Goal: Transaction & Acquisition: Download file/media

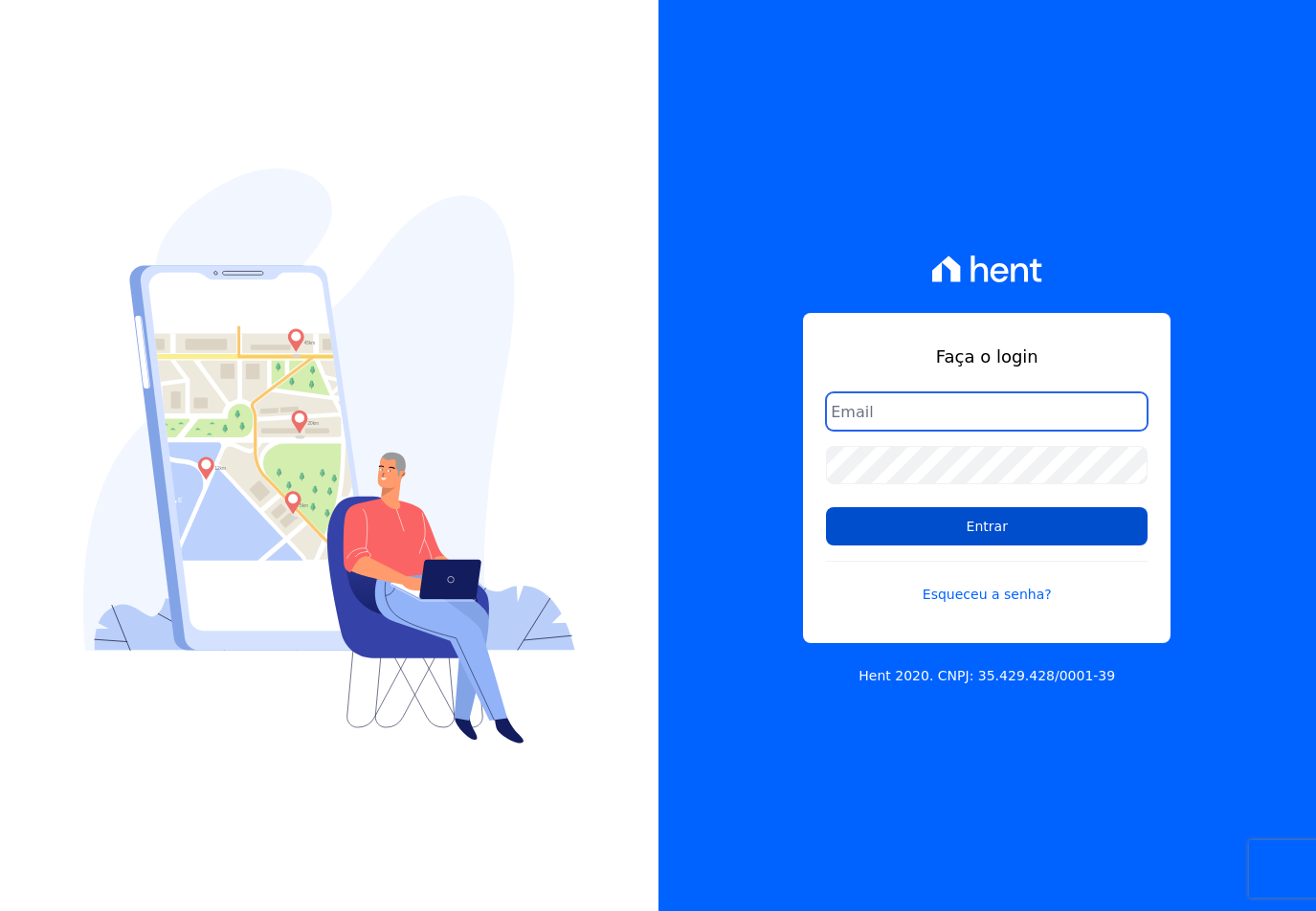
type input "[EMAIL_ADDRESS][DOMAIN_NAME]"
click at [910, 532] on input "Entrar" at bounding box center [987, 527] width 321 height 39
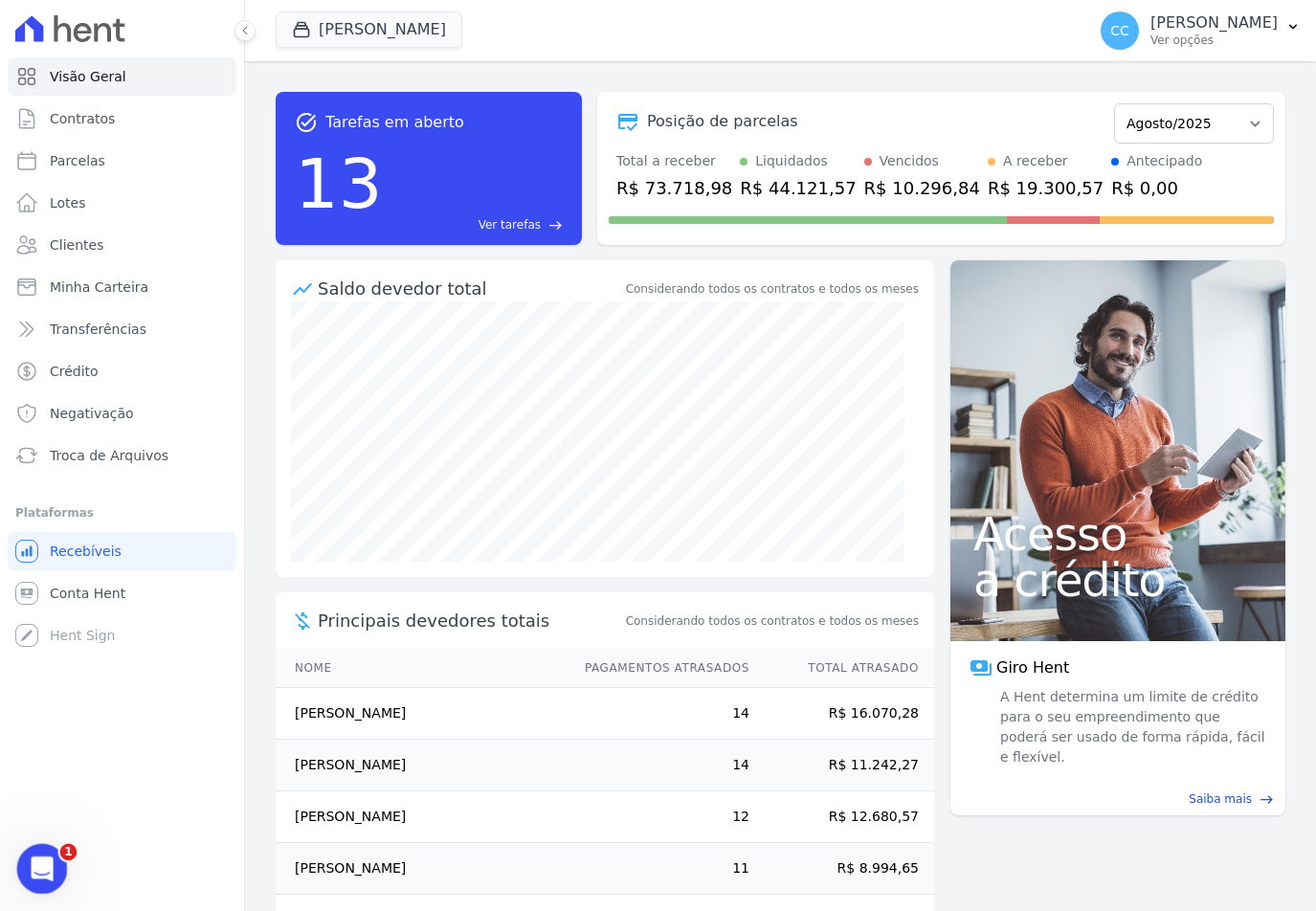
click at [56, 855] on div "Abertura do Messenger da Intercom" at bounding box center [39, 865] width 63 height 63
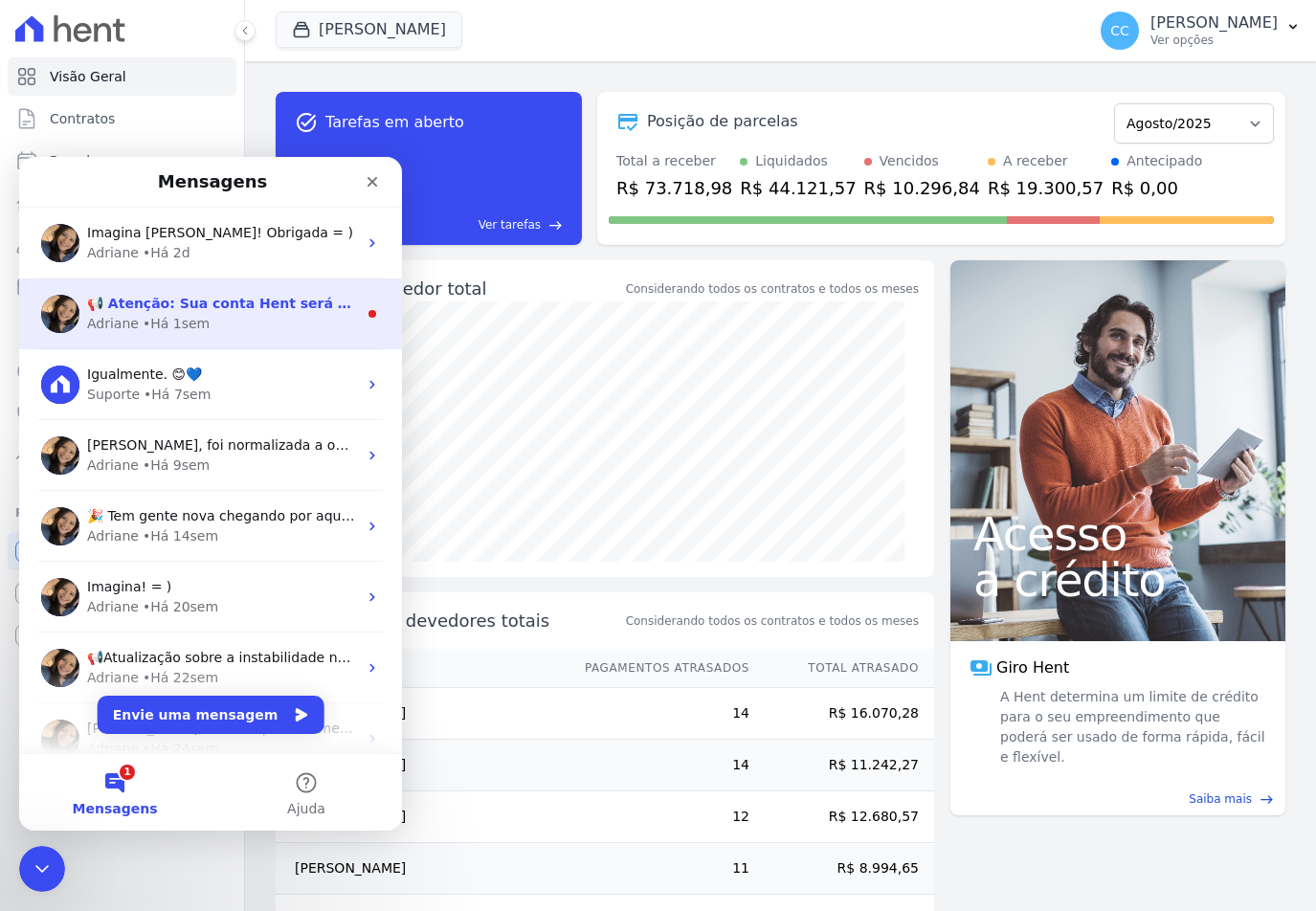
click at [176, 325] on div "• Há 1sem" at bounding box center [175, 323] width 67 height 20
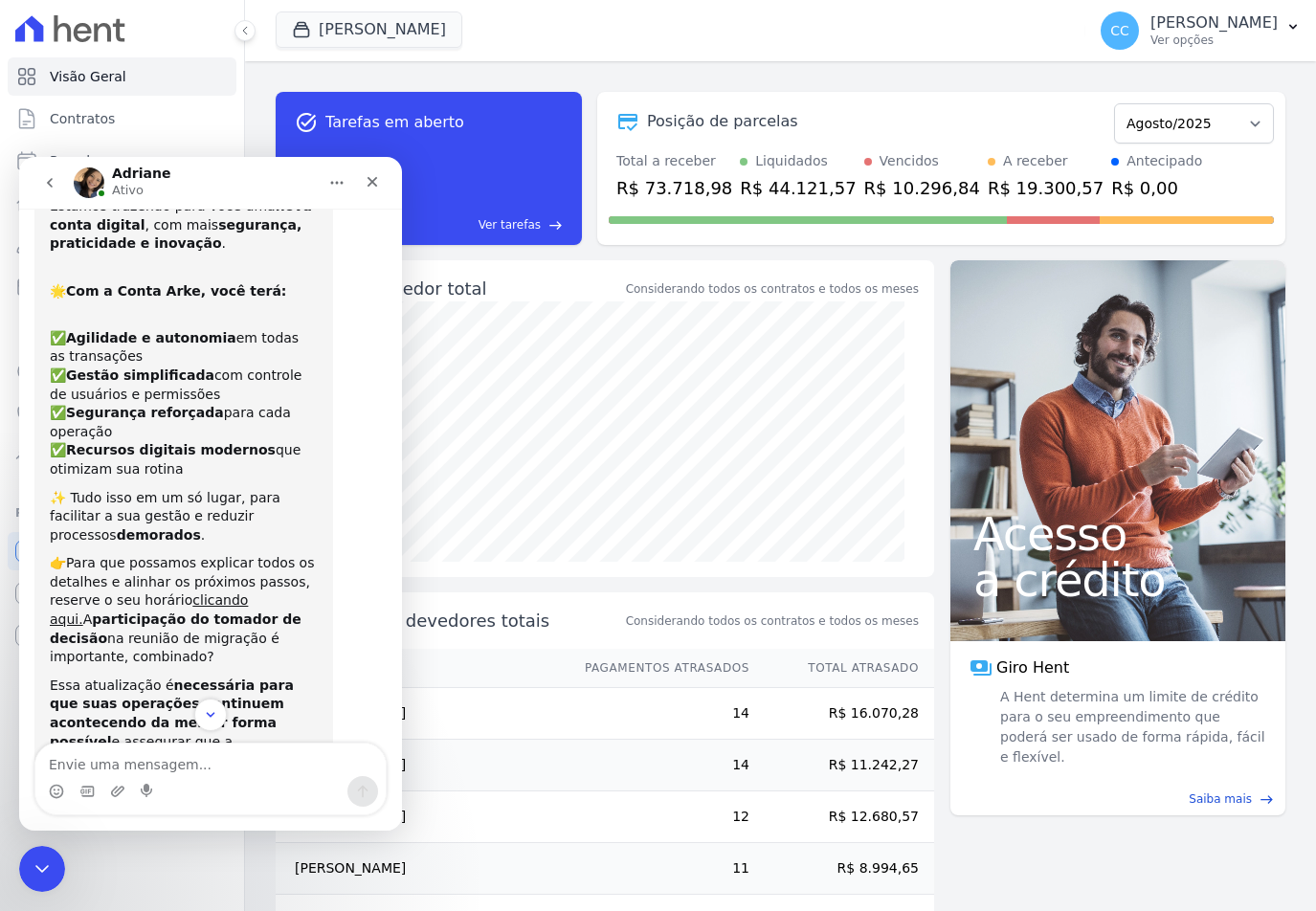
scroll to position [162, 0]
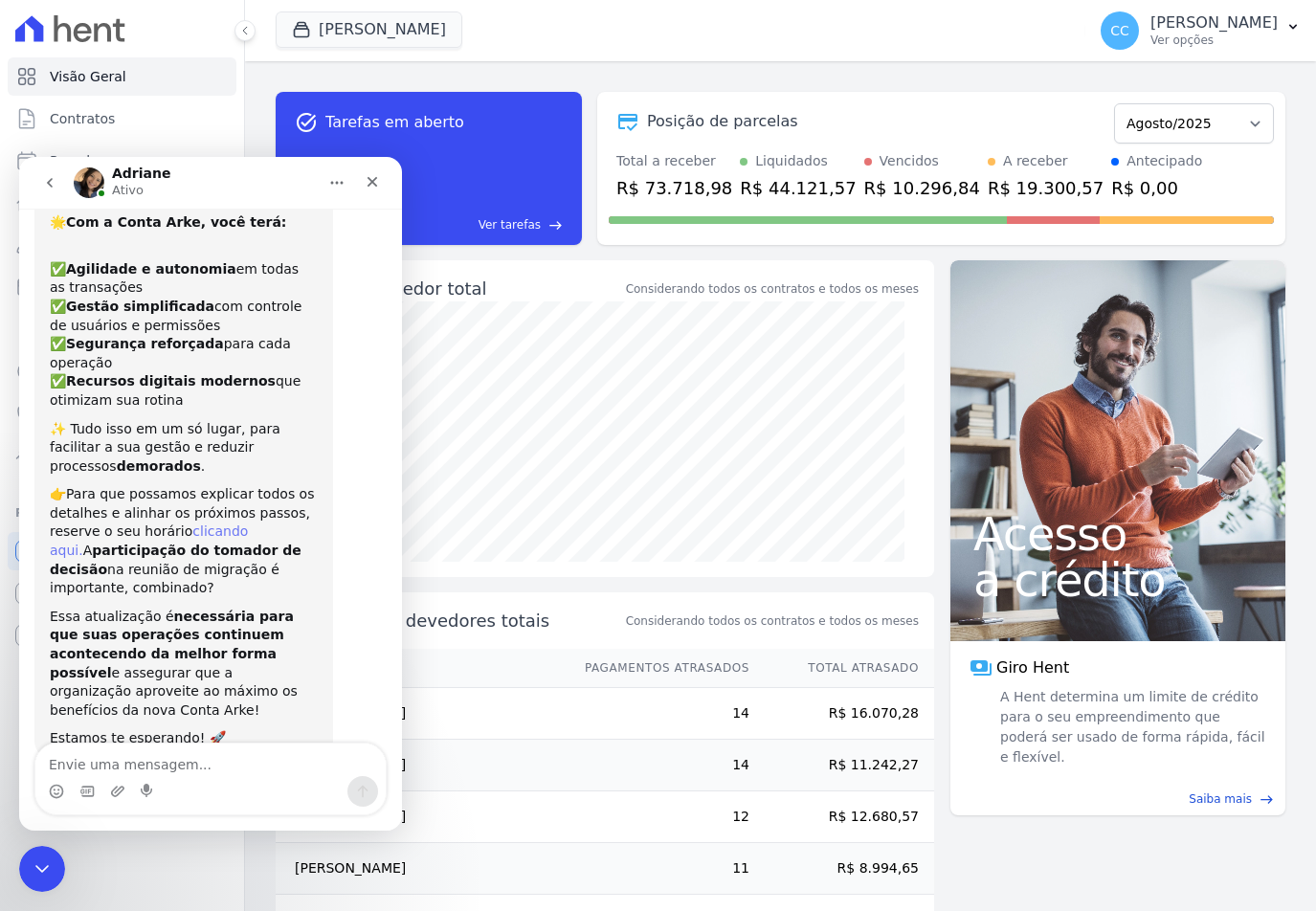
click at [217, 524] on link "clicando aqui." at bounding box center [148, 541] width 199 height 35
click at [52, 187] on icon "go back" at bounding box center [49, 183] width 15 height 15
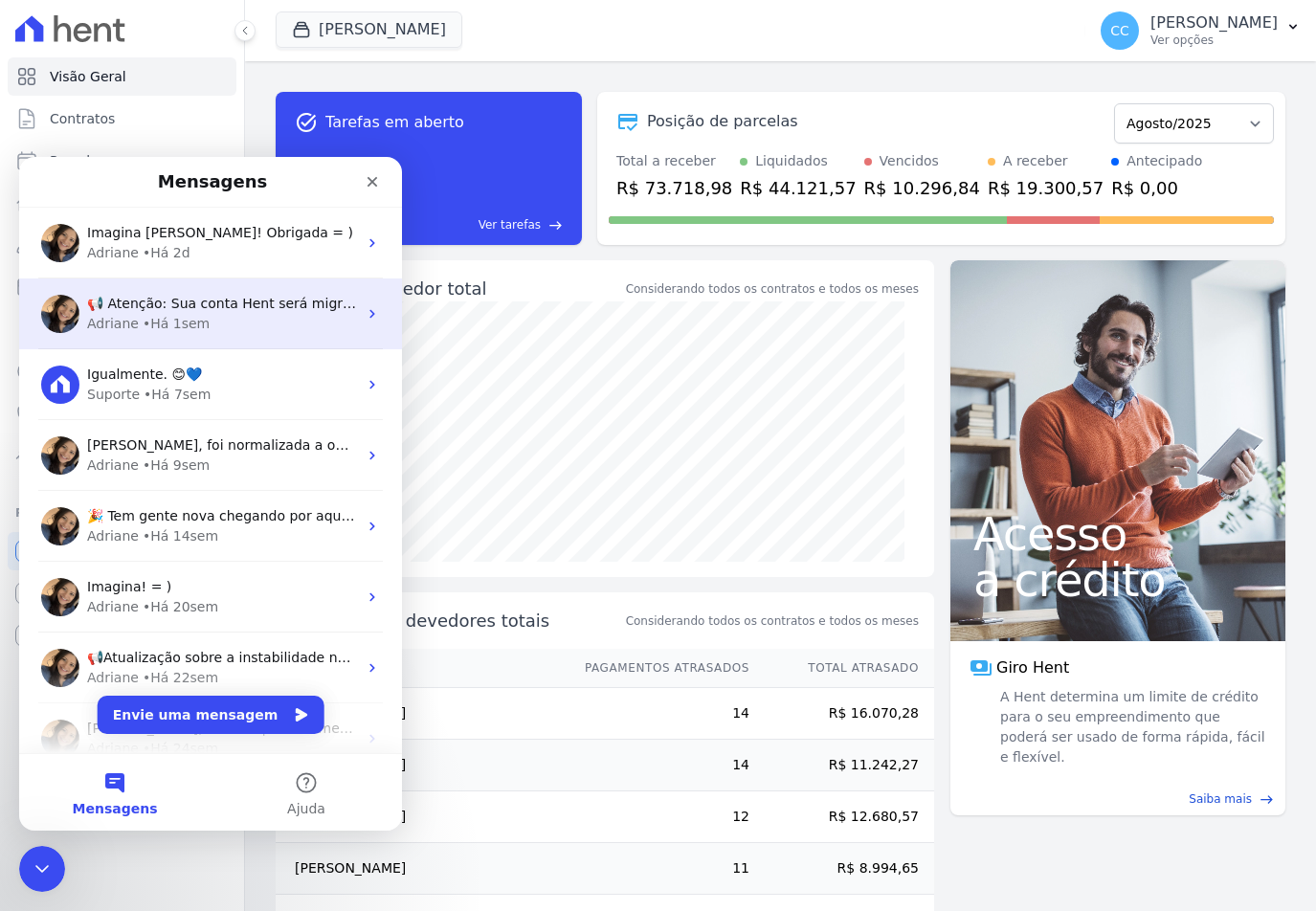
click at [162, 319] on div "• Há 1sem" at bounding box center [175, 323] width 67 height 20
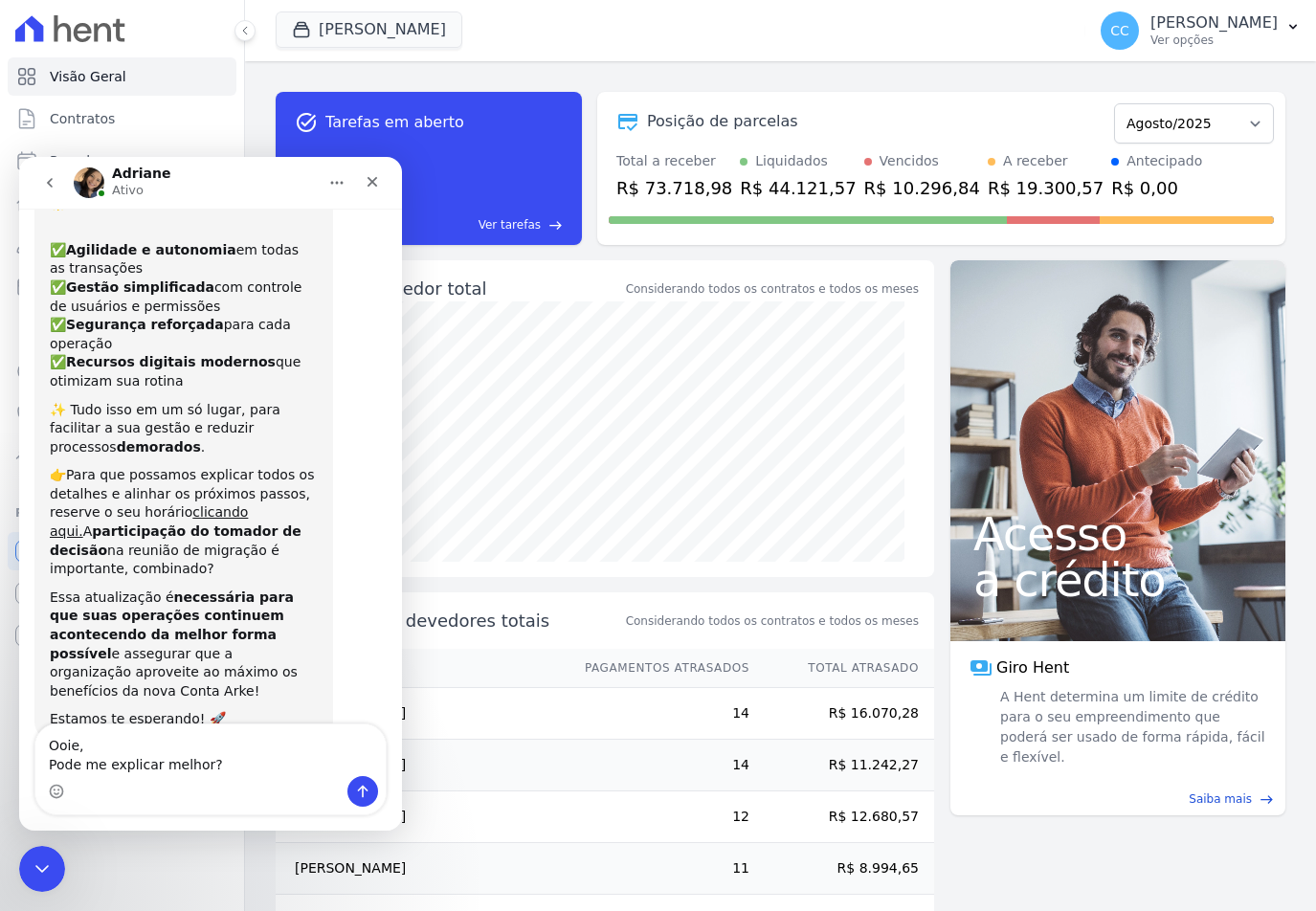
scroll to position [200, 0]
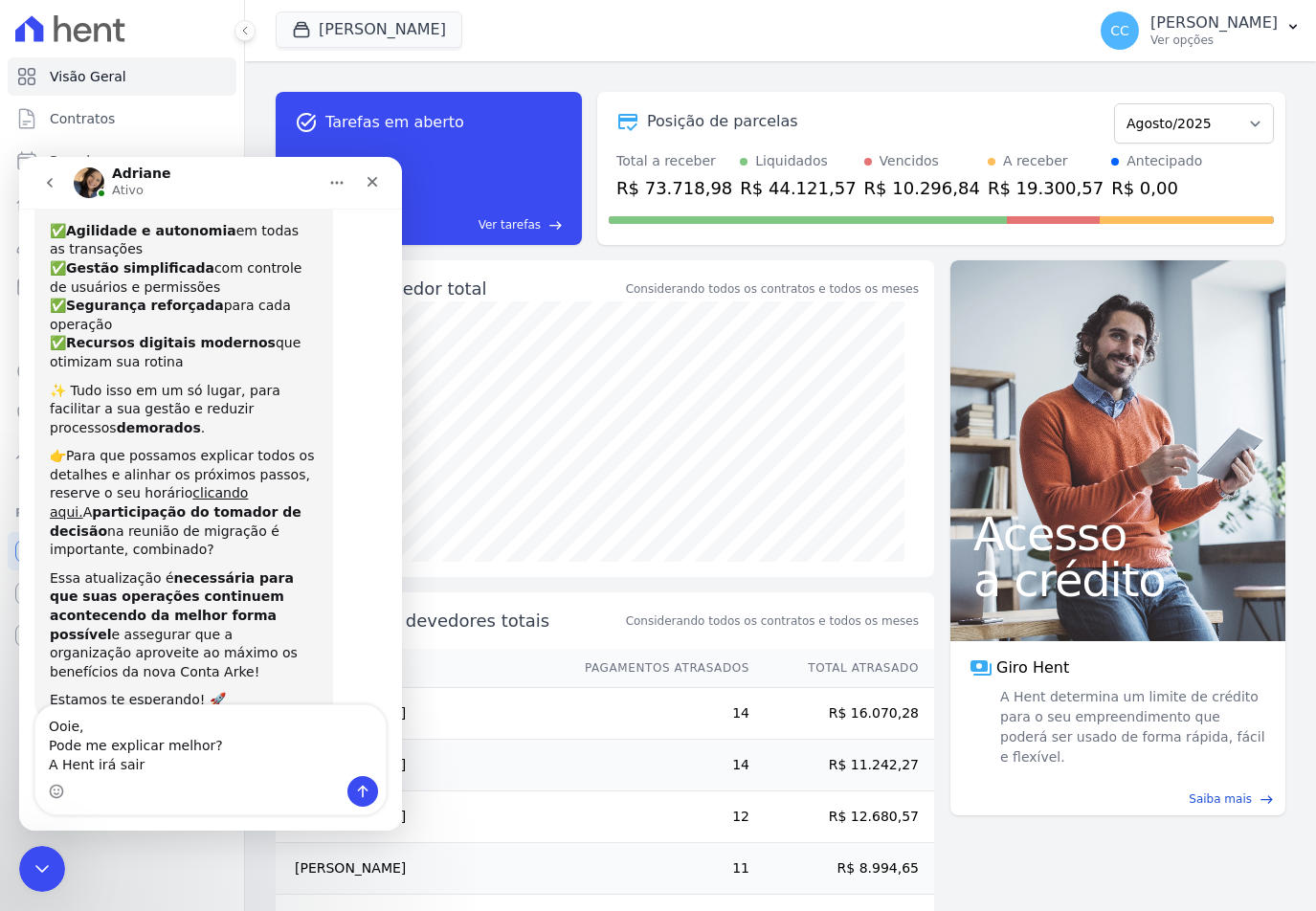
type textarea "Ooie, Pode me explicar melhor? A Hent irá sair ?"
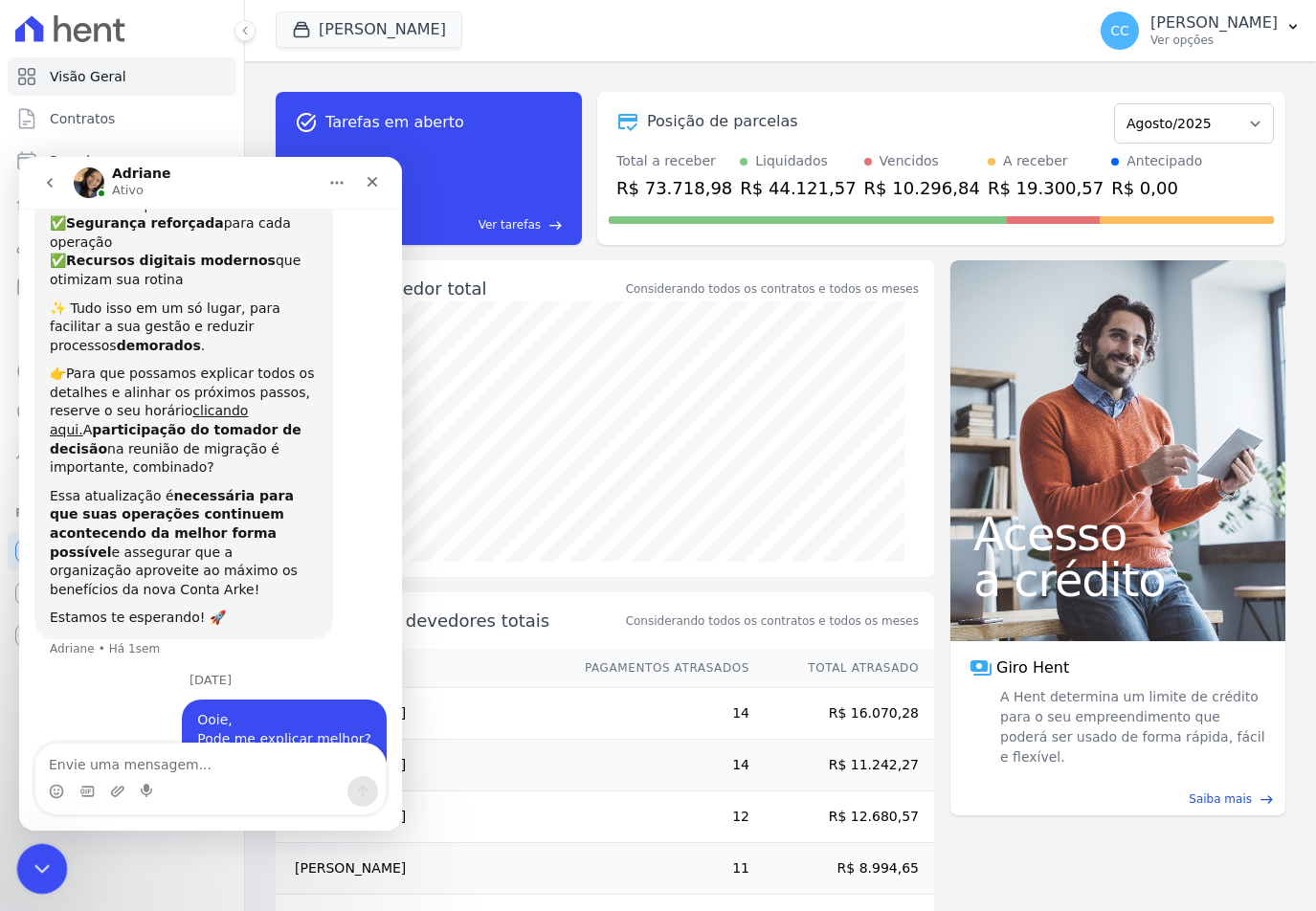
drag, startPoint x: 49, startPoint y: 868, endPoint x: 25, endPoint y: 1666, distance: 798.4
click at [50, 869] on div "Encerramento do Messenger da Intercom" at bounding box center [39, 865] width 46 height 46
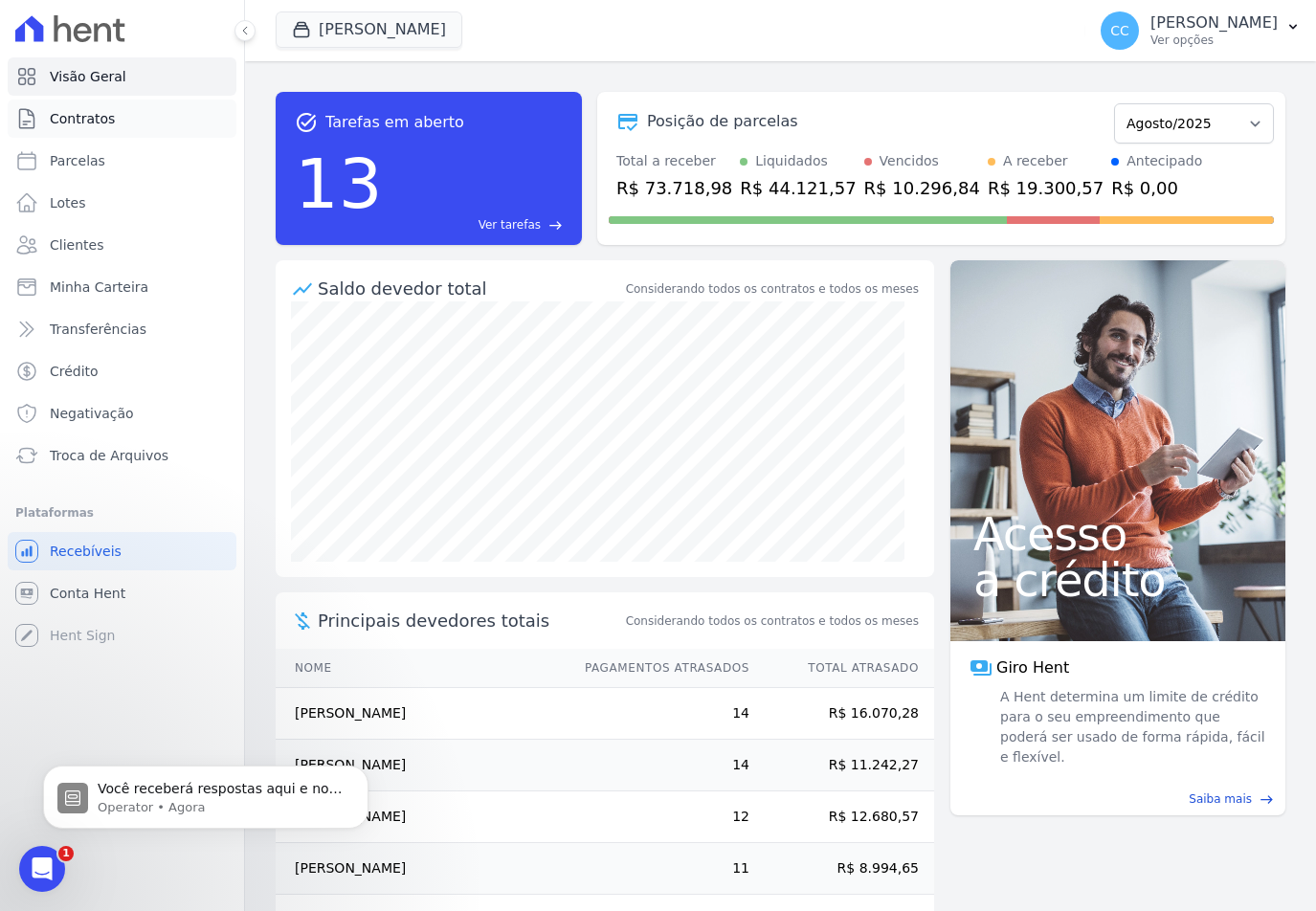
scroll to position [477, 0]
click at [106, 453] on span "Troca de Arquivos" at bounding box center [108, 456] width 119 height 19
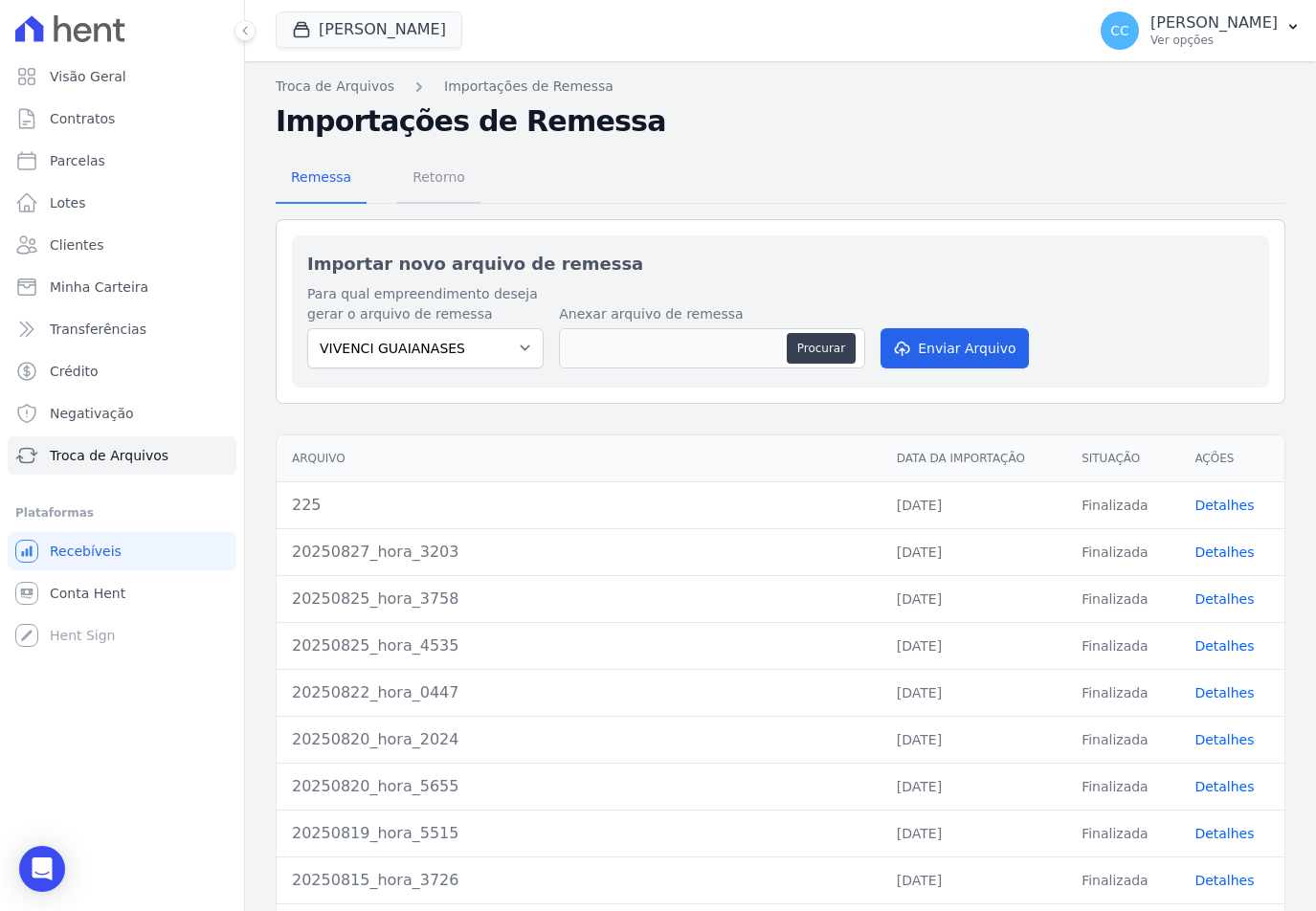
click at [412, 182] on span "Retorno" at bounding box center [439, 177] width 76 height 39
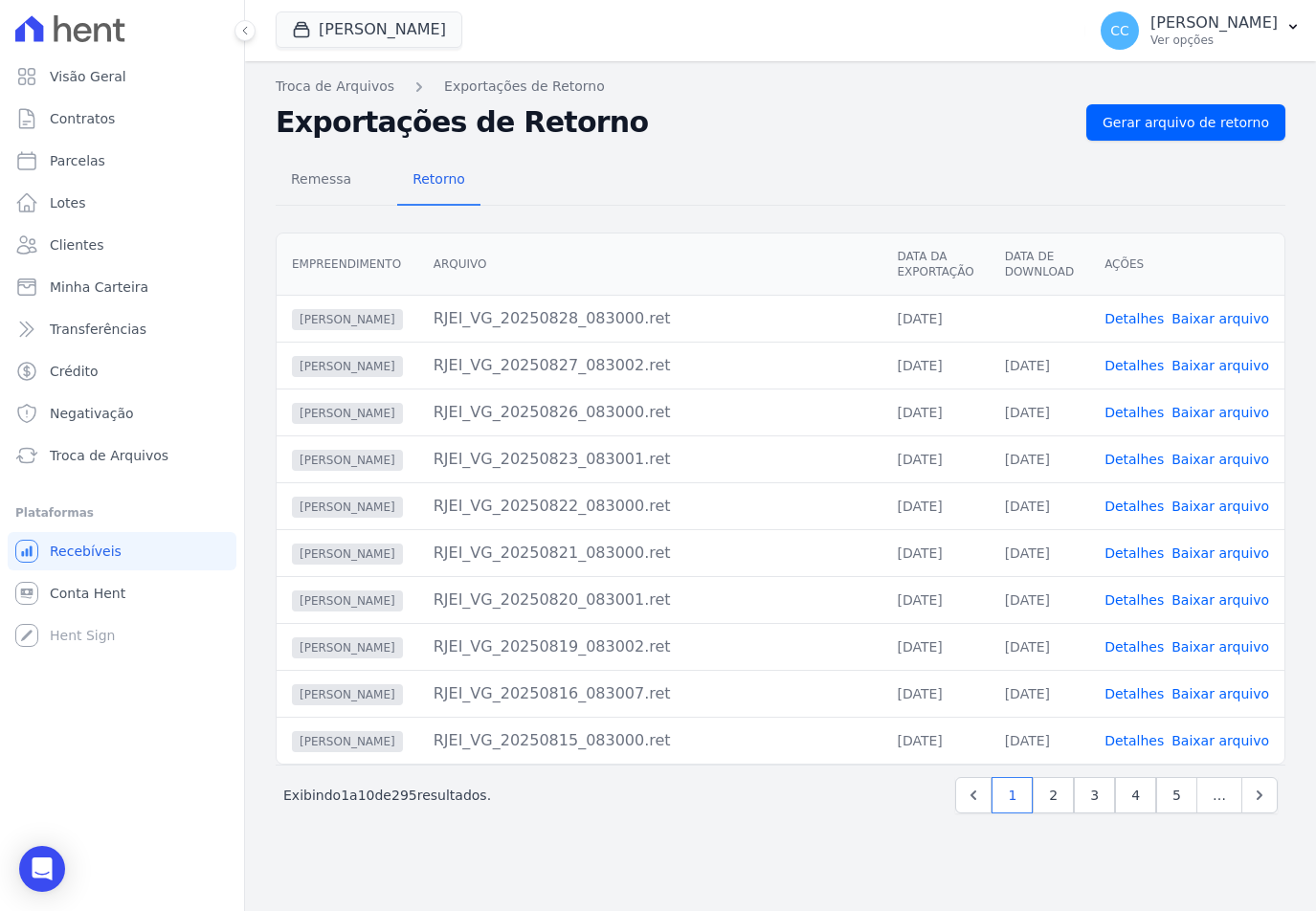
click at [1230, 319] on link "Baixar arquivo" at bounding box center [1220, 319] width 98 height 15
drag, startPoint x: 353, startPoint y: 28, endPoint x: 356, endPoint y: 42, distance: 14.3
click at [353, 28] on button "Vivenci Guaianases" at bounding box center [369, 30] width 187 height 37
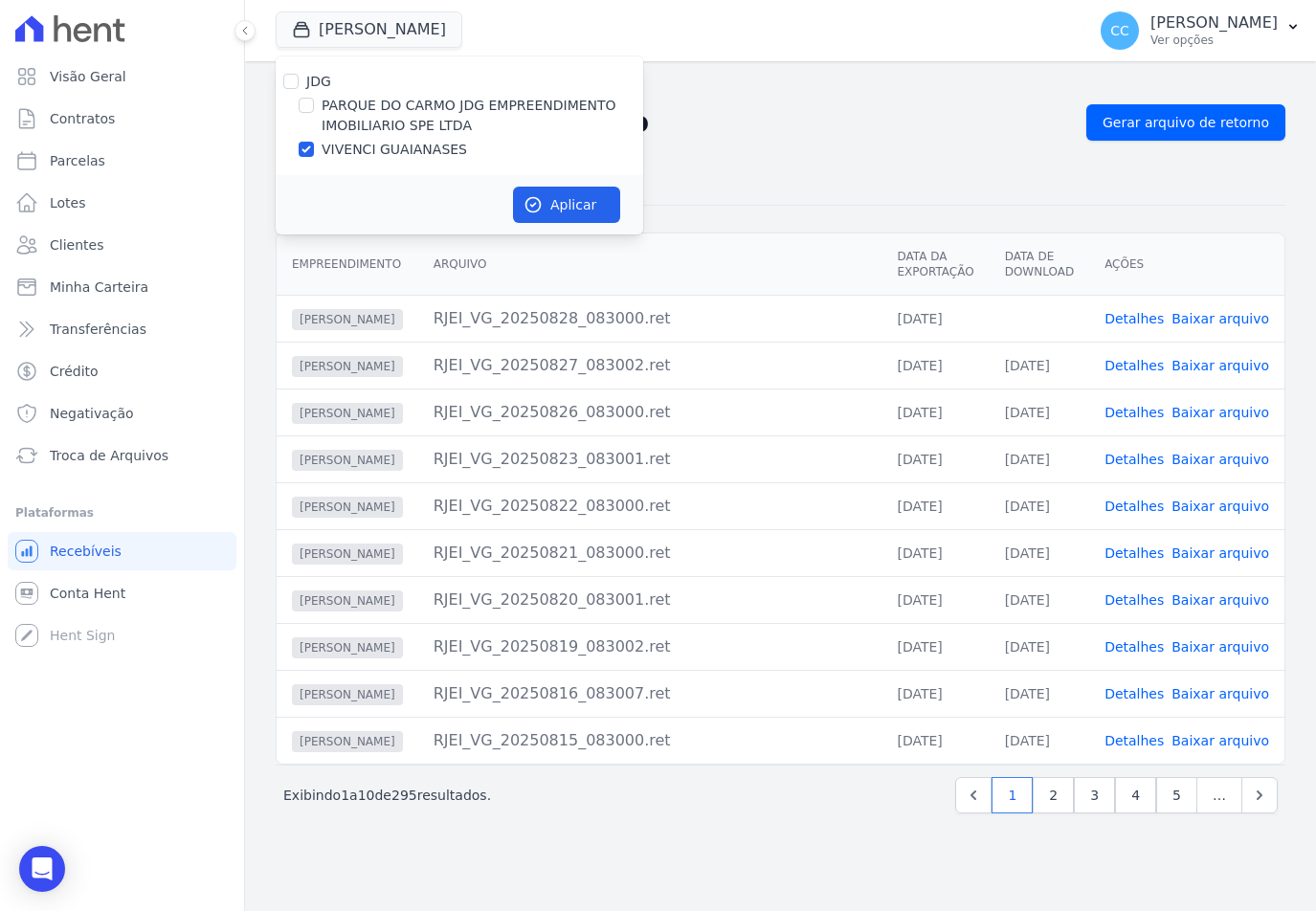
click at [357, 112] on label "PARQUE DO CARMO JDG EMPREENDIMENTO IMOBILIARIO SPE LTDA" at bounding box center [482, 116] width 321 height 41
click at [314, 112] on input "PARQUE DO CARMO JDG EMPREENDIMENTO IMOBILIARIO SPE LTDA" at bounding box center [306, 106] width 15 height 15
click at [366, 110] on label "PARQUE DO CARMO JDG EMPREENDIMENTO IMOBILIARIO SPE LTDA" at bounding box center [482, 116] width 321 height 41
click at [314, 110] on input "PARQUE DO CARMO JDG EMPREENDIMENTO IMOBILIARIO SPE LTDA" at bounding box center [306, 106] width 15 height 15
checkbox input "false"
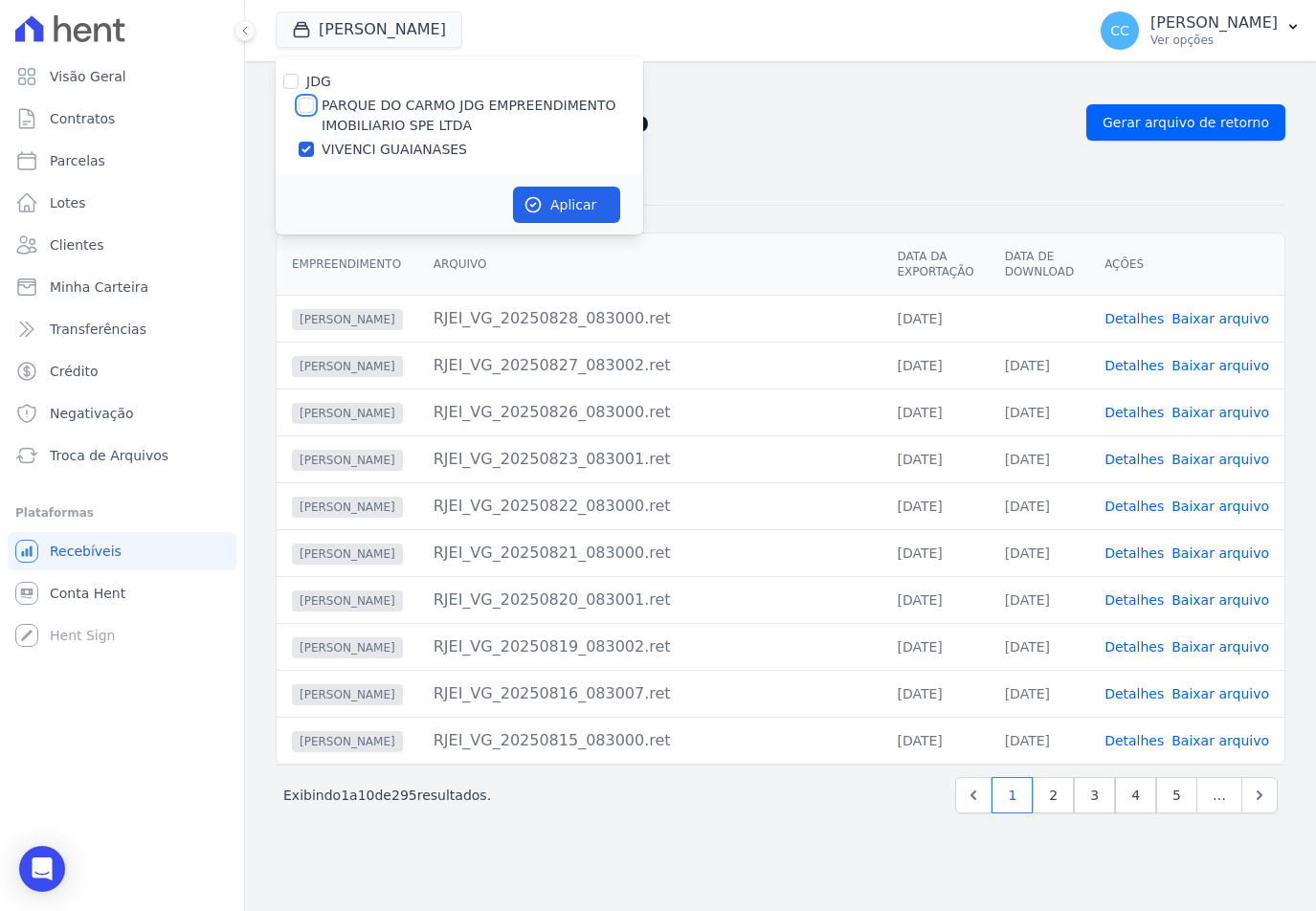
checkbox input "false"
click at [362, 144] on label "VIVENCI GUAIANASES" at bounding box center [394, 149] width 145 height 20
click at [314, 144] on input "VIVENCI GUAIANASES" at bounding box center [306, 149] width 15 height 15
checkbox input "false"
click at [367, 114] on label "PARQUE DO CARMO JDG EMPREENDIMENTO IMOBILIARIO SPE LTDA" at bounding box center [482, 116] width 321 height 41
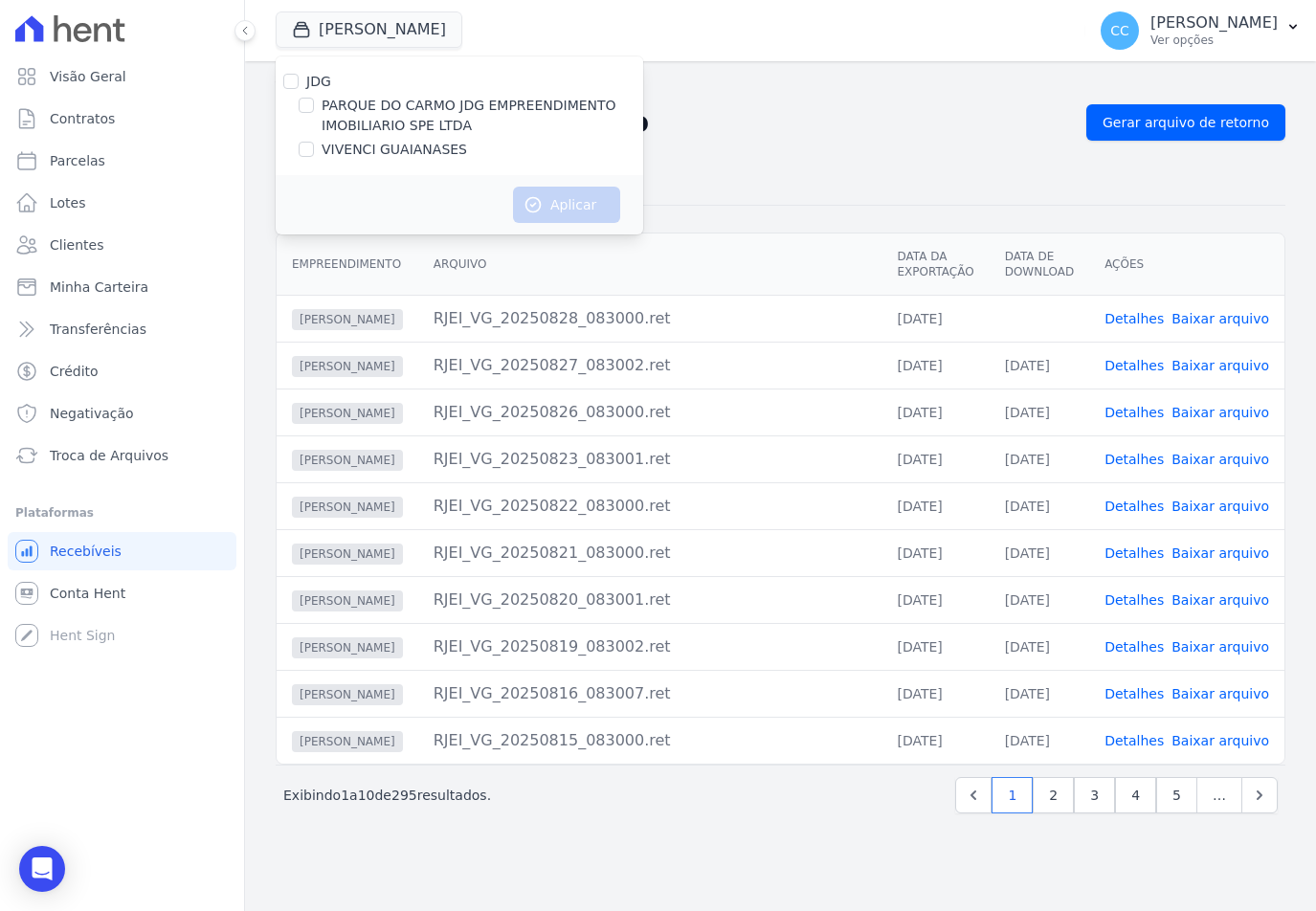
click at [314, 113] on input "PARQUE DO CARMO JDG EMPREENDIMENTO IMOBILIARIO SPE LTDA" at bounding box center [306, 106] width 15 height 15
checkbox input "true"
click at [546, 211] on button "Aplicar" at bounding box center [566, 205] width 107 height 37
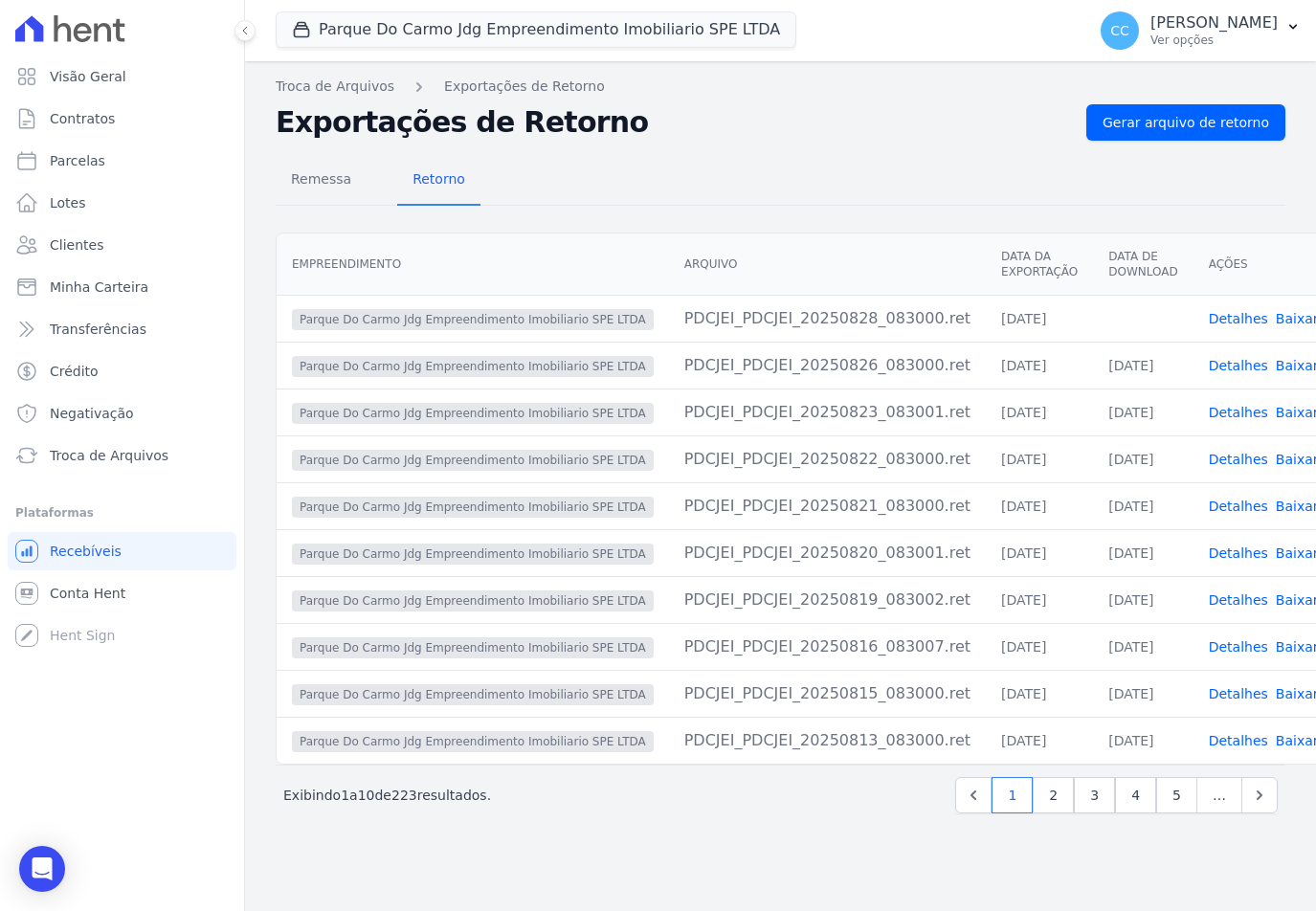
click at [1276, 318] on link "Baixar arquivo" at bounding box center [1325, 319] width 98 height 15
click at [760, 128] on h2 "Exportações de Retorno" at bounding box center [673, 123] width 795 height 35
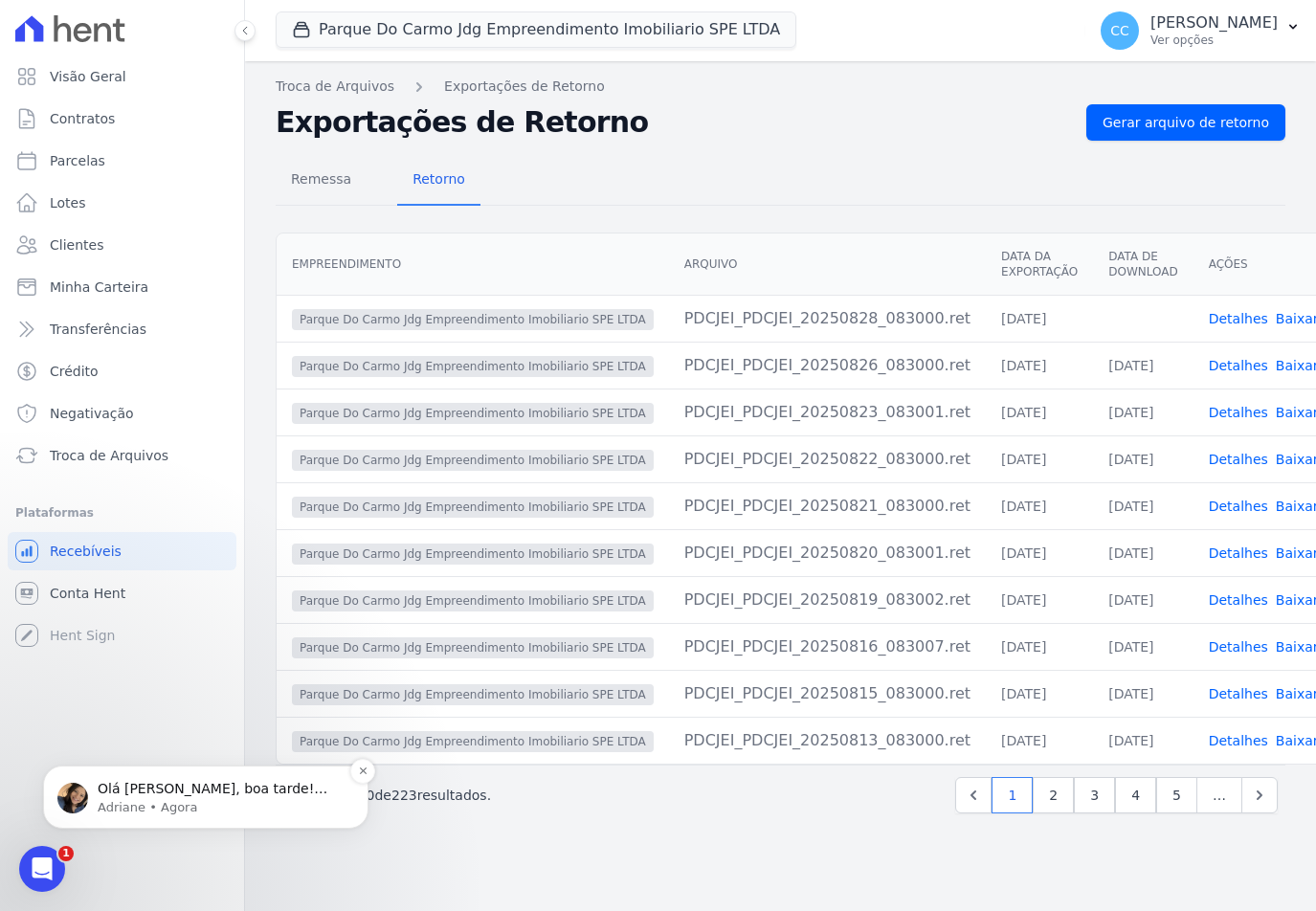
click at [138, 799] on p "Adriane • Agora" at bounding box center [221, 807] width 247 height 17
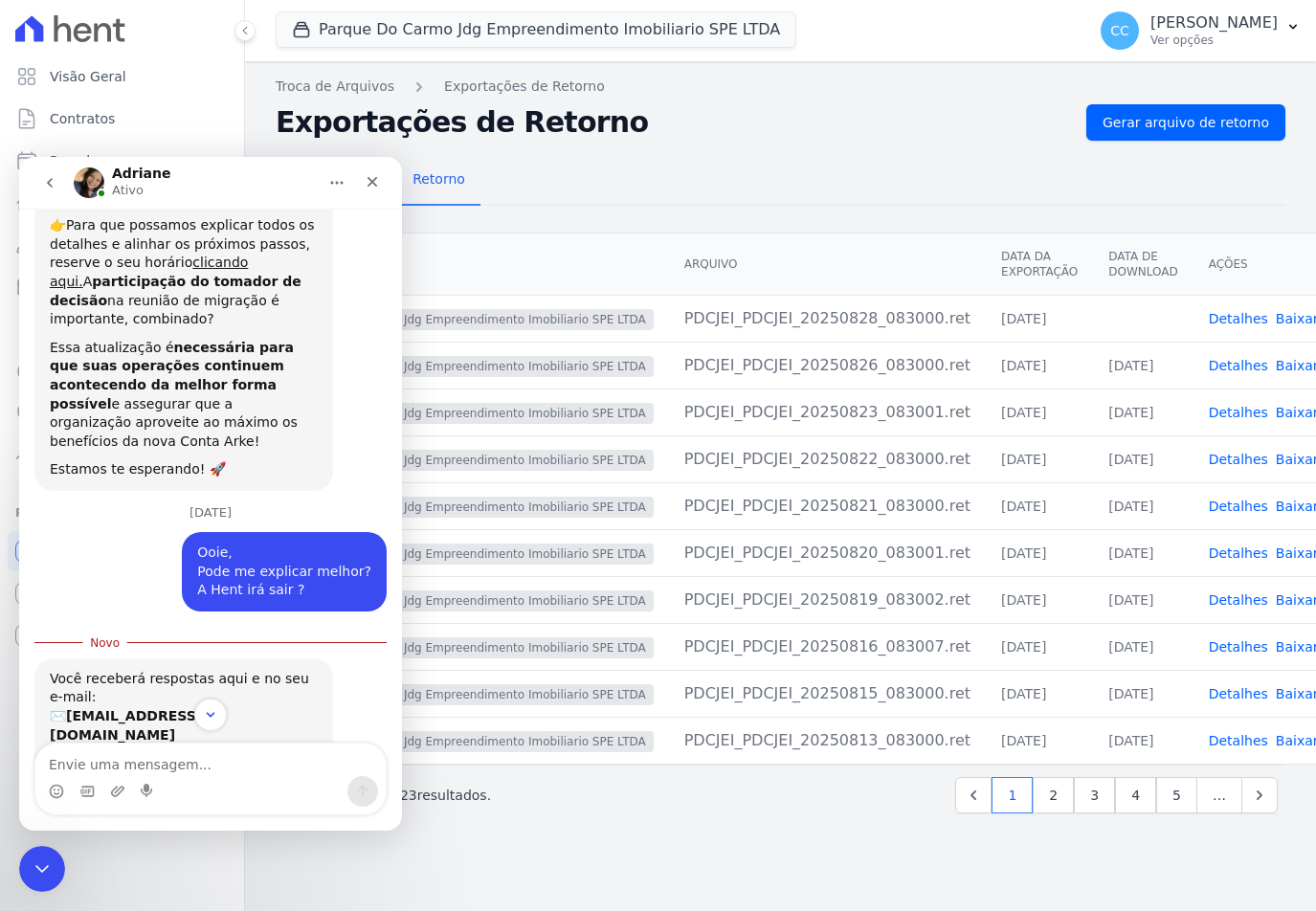
scroll to position [660, 0]
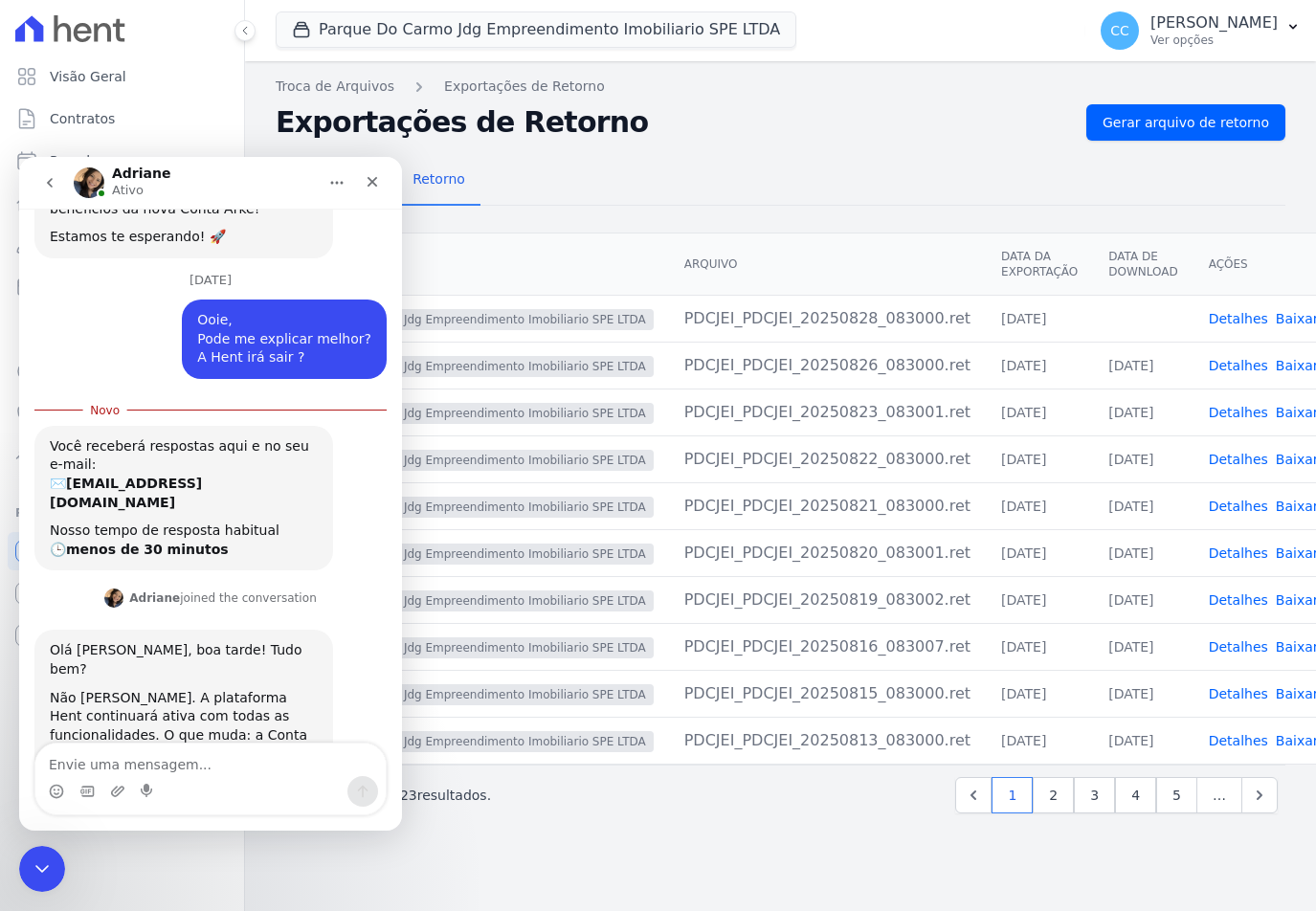
click at [106, 761] on textarea "Envie uma mensagem..." at bounding box center [211, 760] width 351 height 33
type textarea "E"
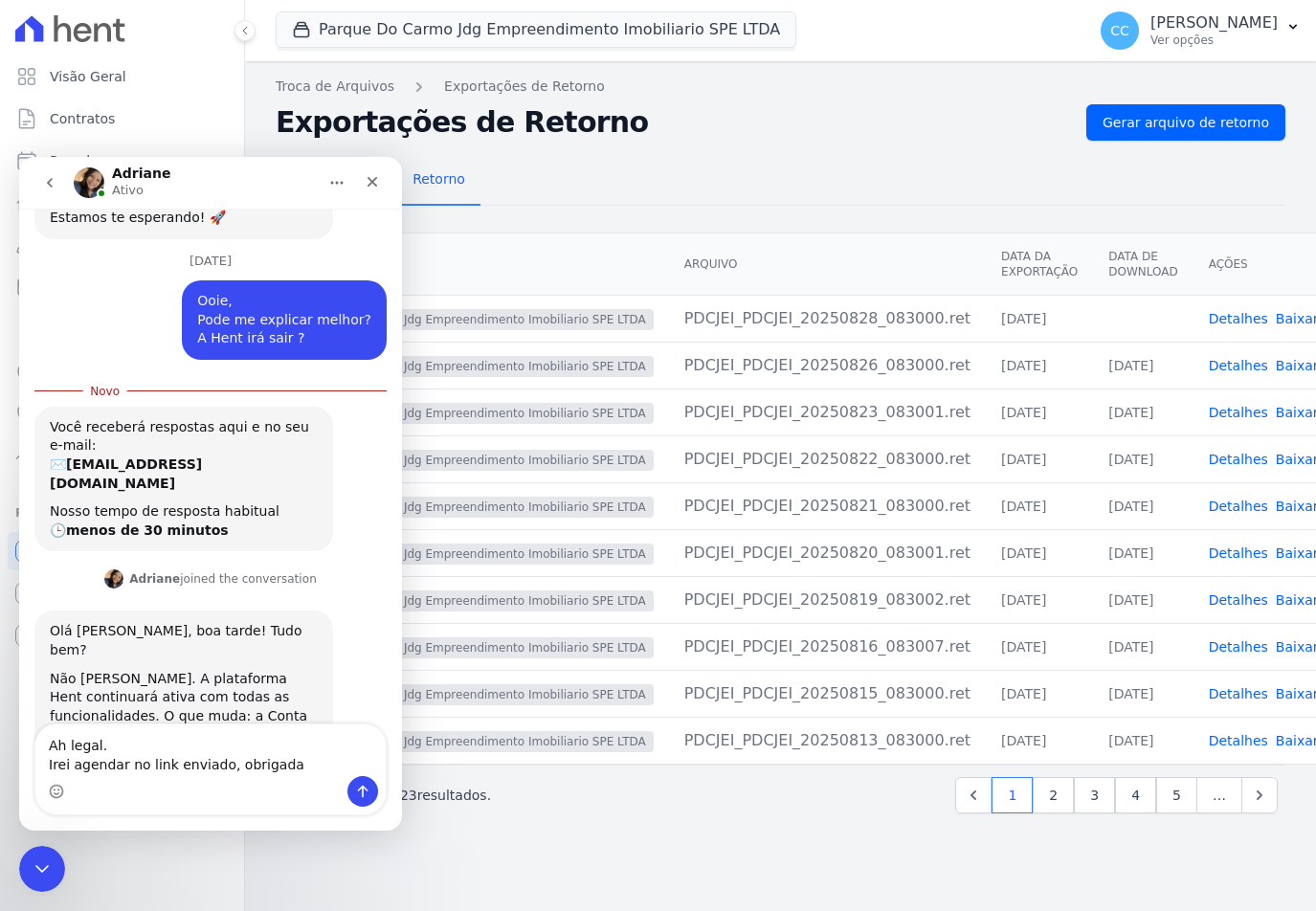
type textarea "Ah legal. Irei agendar no link enviado, obrigada!"
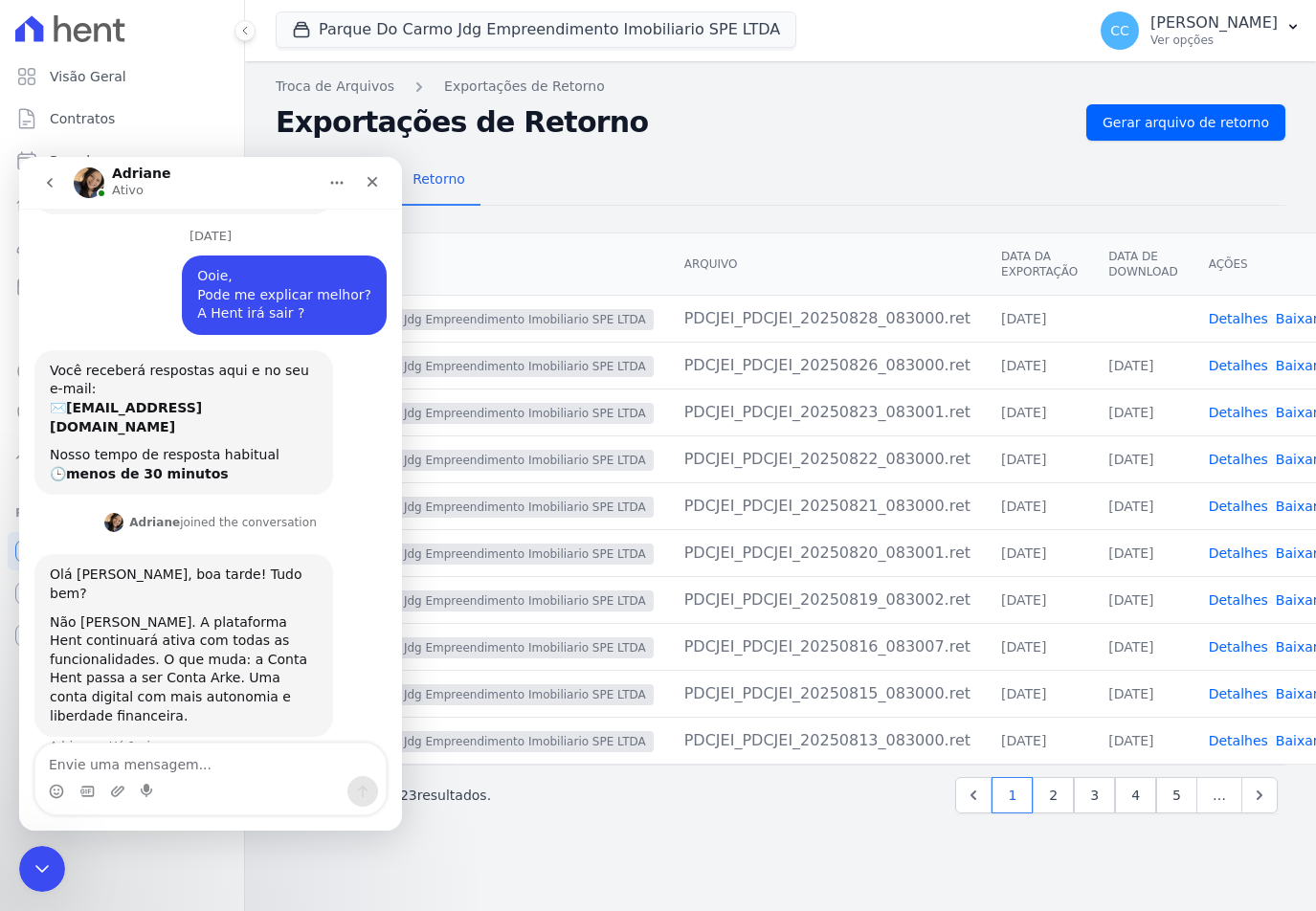
scroll to position [321, 0]
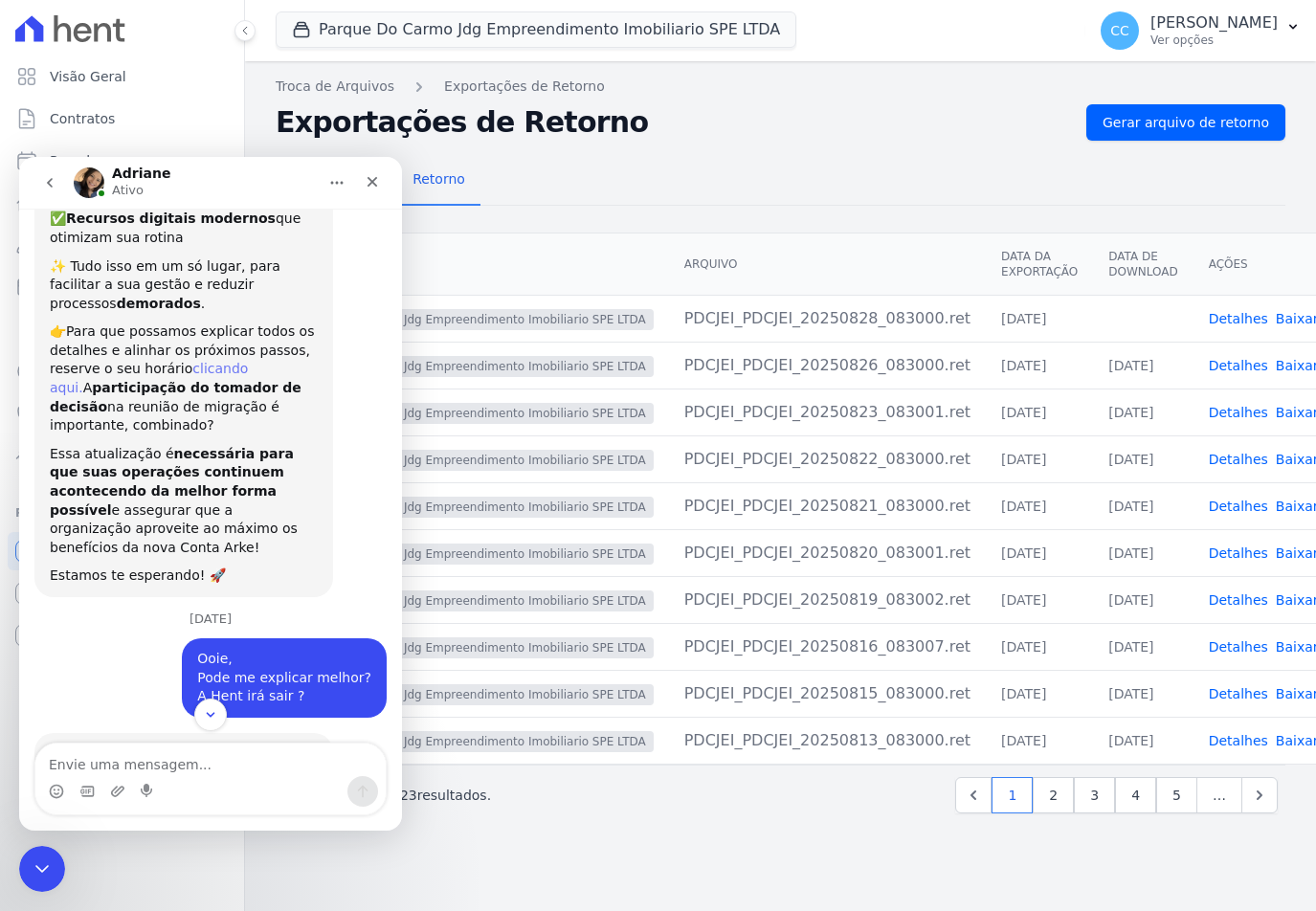
click at [193, 361] on link "clicando aqui." at bounding box center [148, 379] width 199 height 35
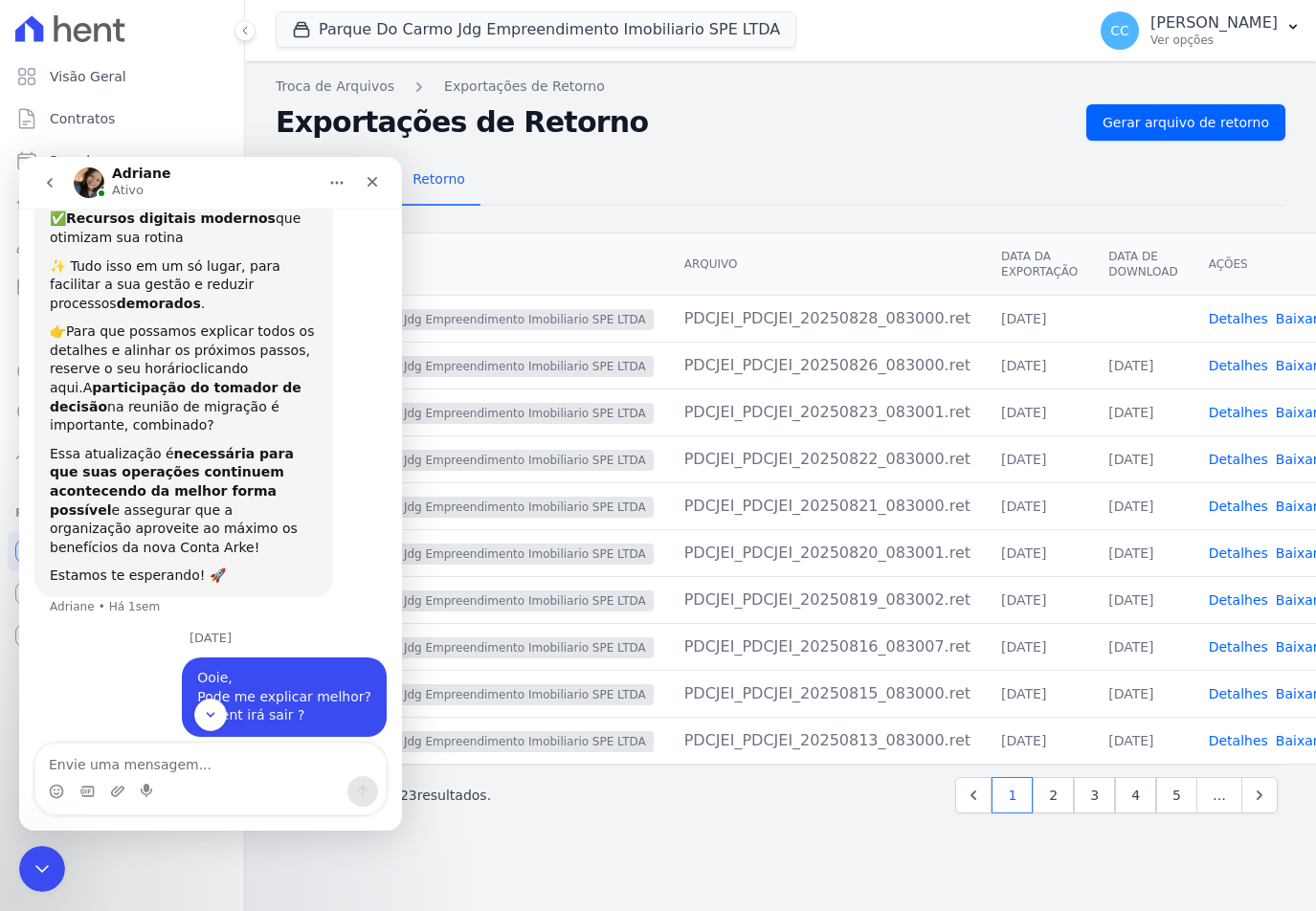
scroll to position [723, 0]
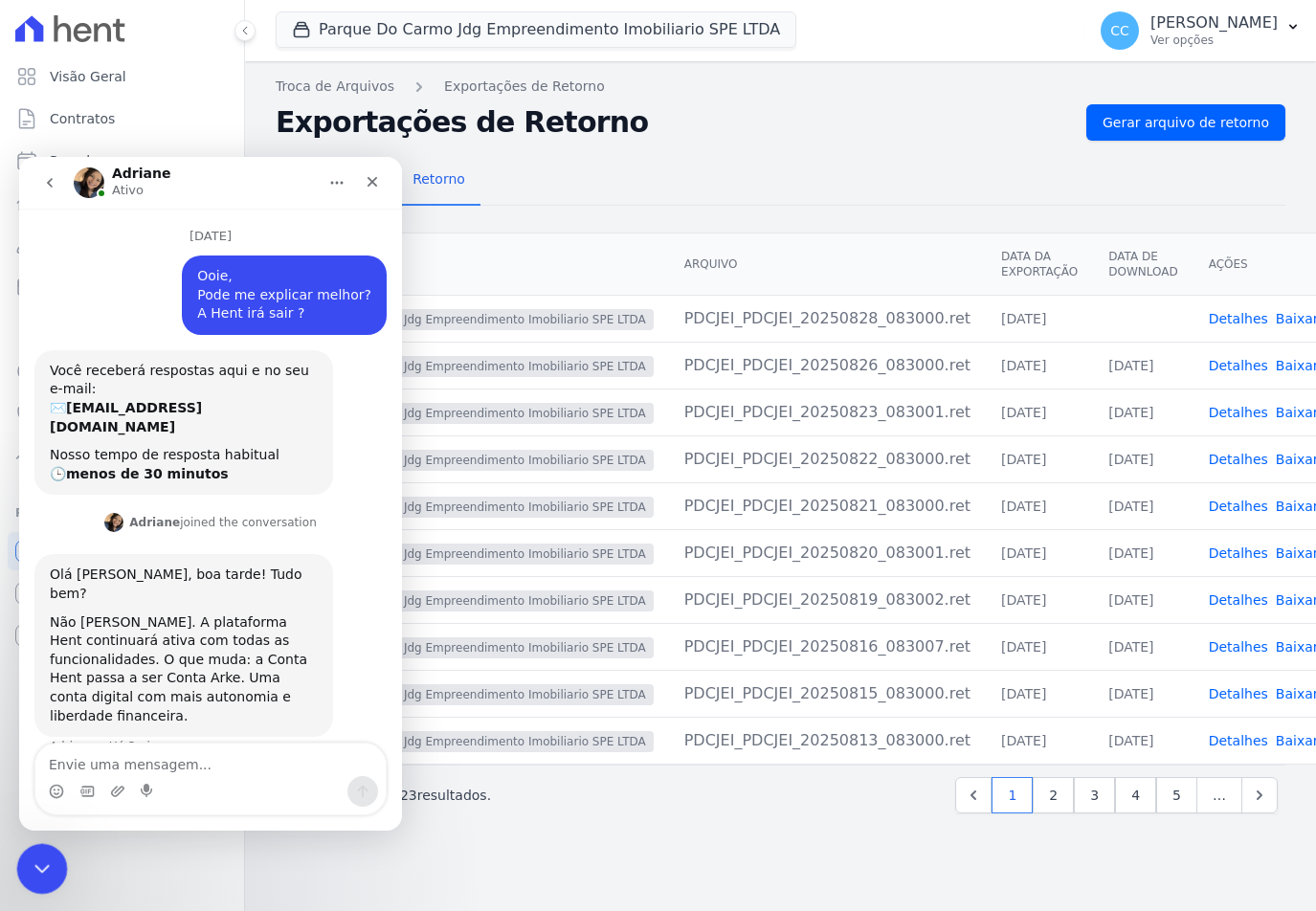
click at [37, 860] on icon "Encerramento do Messenger da Intercom" at bounding box center [40, 866] width 23 height 23
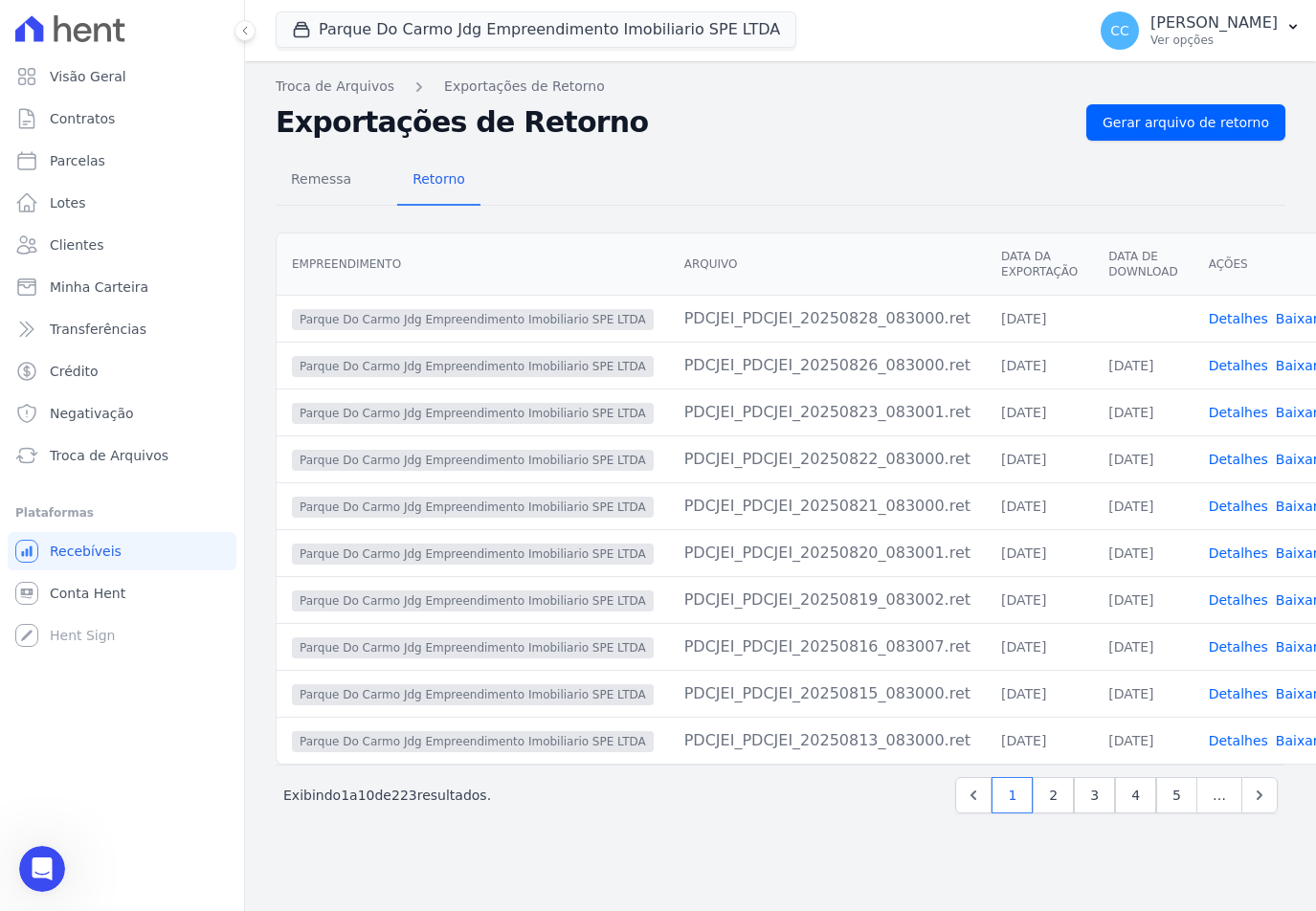
scroll to position [705, 0]
